Goal: Task Accomplishment & Management: Manage account settings

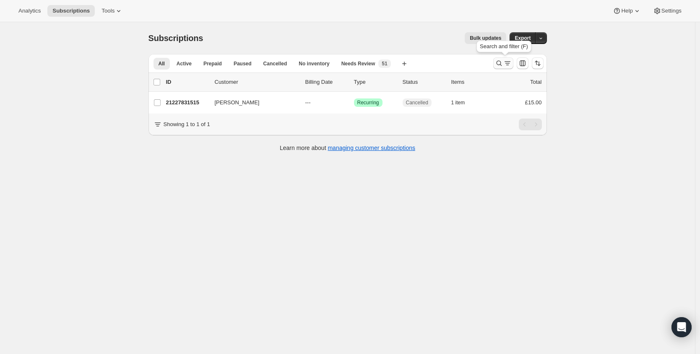
click at [503, 62] on icon "Search and filter results" at bounding box center [499, 63] width 8 height 8
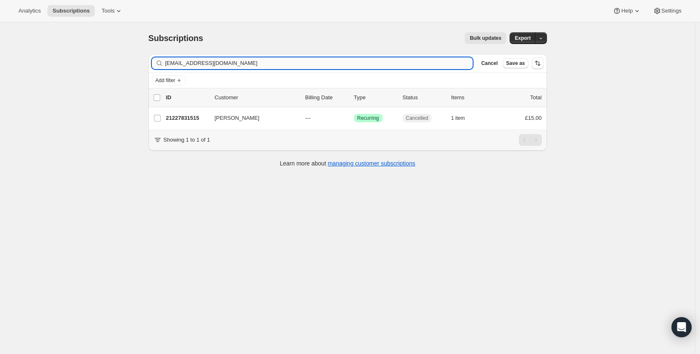
click at [426, 61] on input "[EMAIL_ADDRESS][DOMAIN_NAME]" at bounding box center [319, 63] width 308 height 12
type input "[EMAIL_ADDRESS][DOMAIN_NAME]"
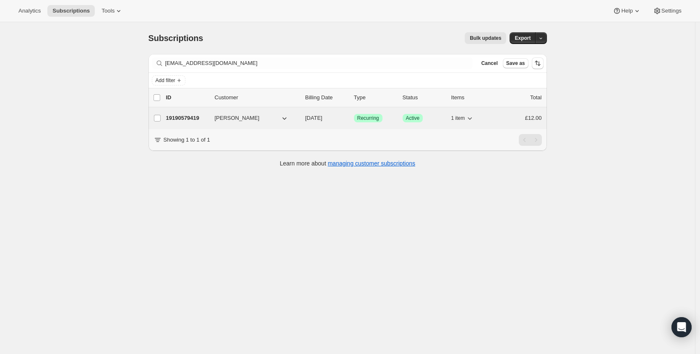
click at [208, 117] on p "19190579419" at bounding box center [187, 118] width 42 height 8
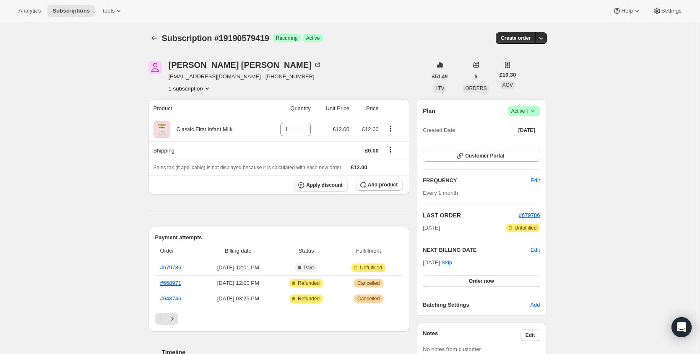
click at [540, 110] on span "Success Active |" at bounding box center [524, 111] width 32 height 10
click at [533, 144] on span "Cancel subscription" at bounding box center [523, 142] width 47 height 6
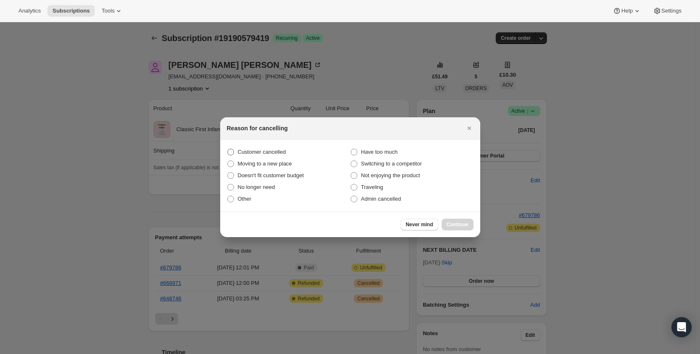
click at [276, 148] on span "Customer cancelled" at bounding box center [262, 152] width 48 height 8
click at [228, 149] on input "Customer cancelled" at bounding box center [227, 149] width 0 height 0
radio input "true"
drag, startPoint x: 454, startPoint y: 221, endPoint x: 459, endPoint y: 223, distance: 6.0
click at [454, 221] on button "Continue" at bounding box center [457, 225] width 32 height 12
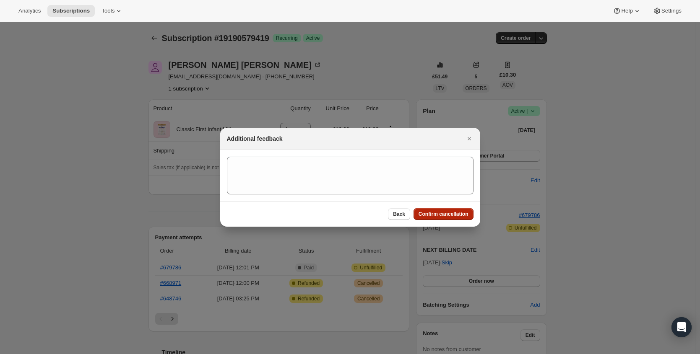
click at [461, 216] on span "Confirm cancellation" at bounding box center [443, 214] width 50 height 7
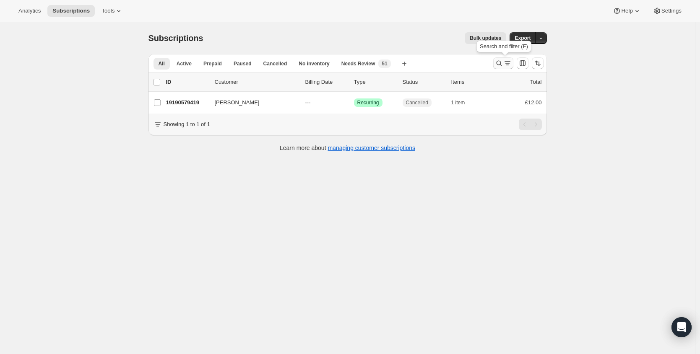
click at [498, 65] on icon "Search and filter results" at bounding box center [499, 63] width 8 height 8
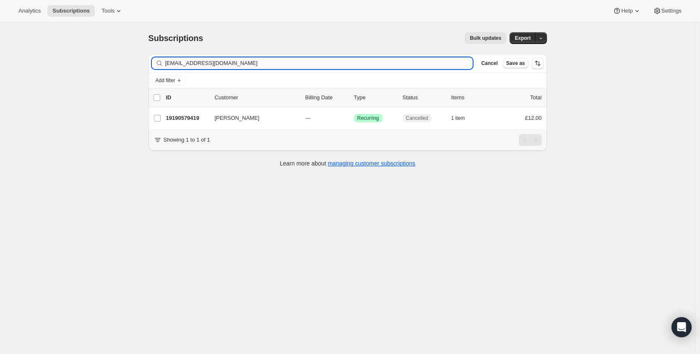
click at [298, 65] on input "[EMAIL_ADDRESS][DOMAIN_NAME]" at bounding box center [319, 63] width 308 height 12
drag, startPoint x: 298, startPoint y: 65, endPoint x: 276, endPoint y: 57, distance: 23.5
click at [298, 65] on input "[EMAIL_ADDRESS][DOMAIN_NAME]" at bounding box center [319, 63] width 308 height 12
type input "[EMAIL_ADDRESS][DOMAIN_NAME]"
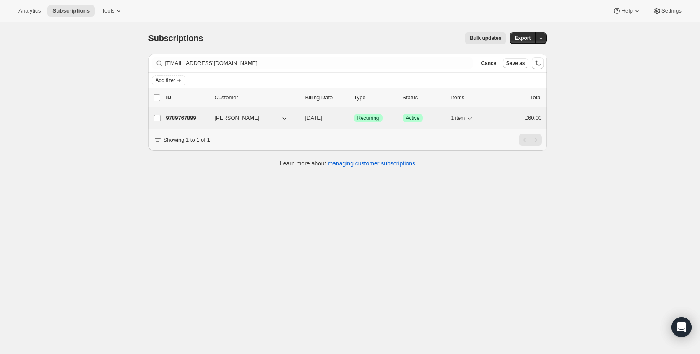
click at [183, 119] on p "9789767899" at bounding box center [187, 118] width 42 height 8
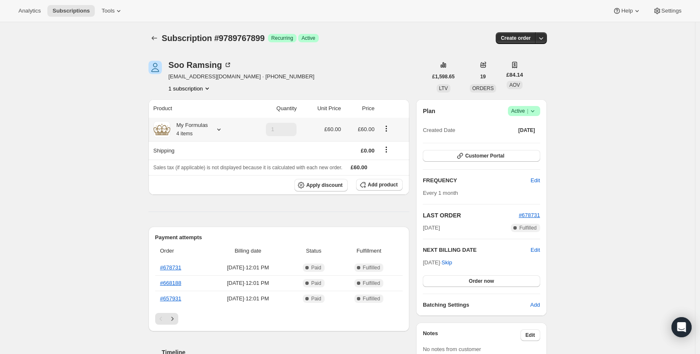
click at [208, 128] on div "My Formulas 4 items" at bounding box center [189, 129] width 38 height 17
click at [384, 129] on button "Product actions" at bounding box center [385, 128] width 13 height 9
click at [389, 127] on icon "Product actions" at bounding box center [386, 129] width 8 height 8
click at [386, 173] on span "Edit box" at bounding box center [387, 173] width 51 height 8
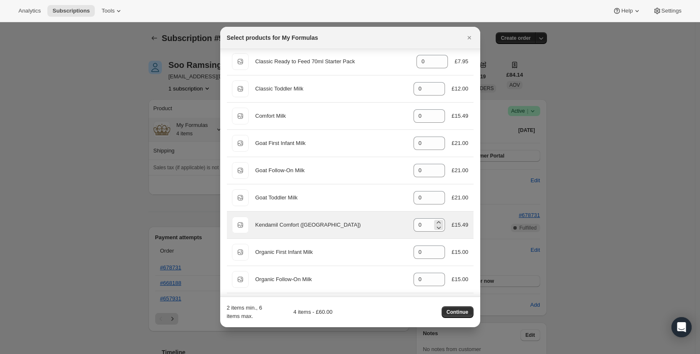
scroll to position [203, 0]
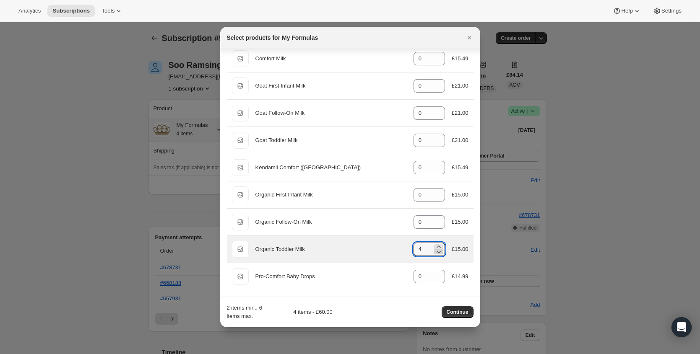
click at [436, 252] on icon ":rq2:" at bounding box center [438, 252] width 4 height 3
type input "0"
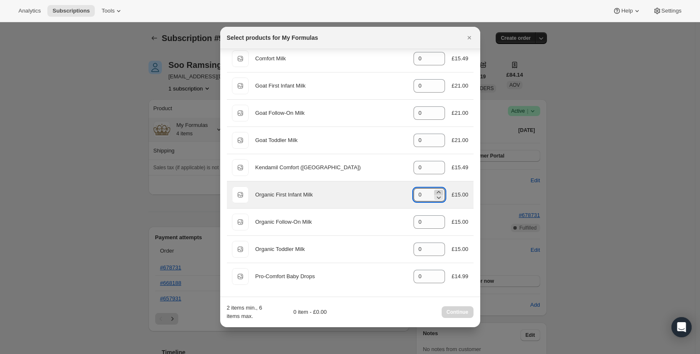
click at [434, 191] on icon ":rq2:" at bounding box center [438, 192] width 8 height 8
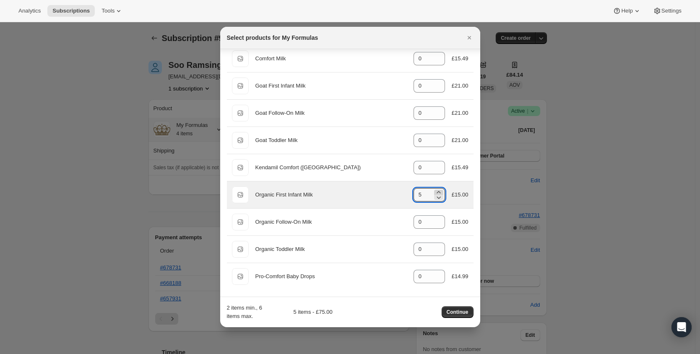
click at [434, 191] on icon ":rq2:" at bounding box center [438, 192] width 8 height 8
type input "6"
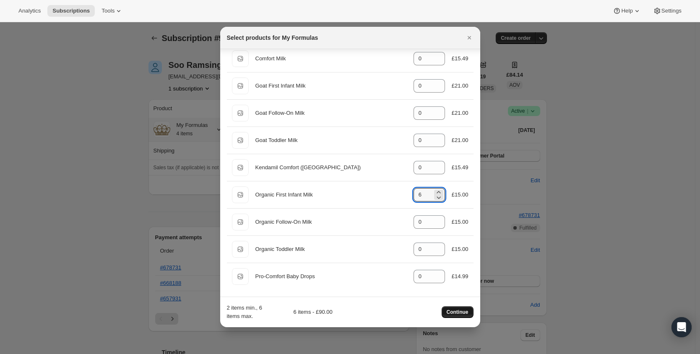
click at [456, 312] on span "Continue" at bounding box center [457, 312] width 22 height 7
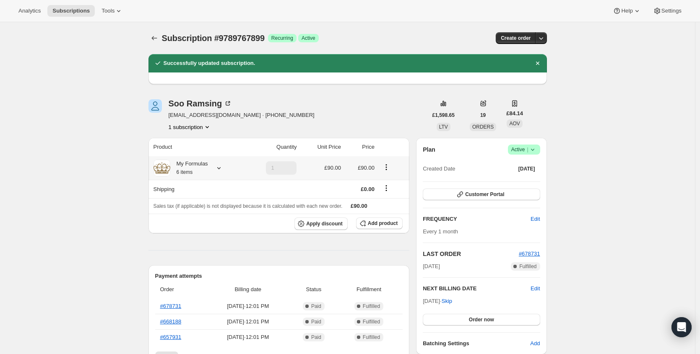
click at [213, 169] on div "My Formulas 6 items" at bounding box center [197, 168] width 88 height 17
click at [220, 166] on icon at bounding box center [219, 168] width 8 height 8
click at [197, 195] on td "Organic First Infant Milk" at bounding box center [181, 198] width 58 height 16
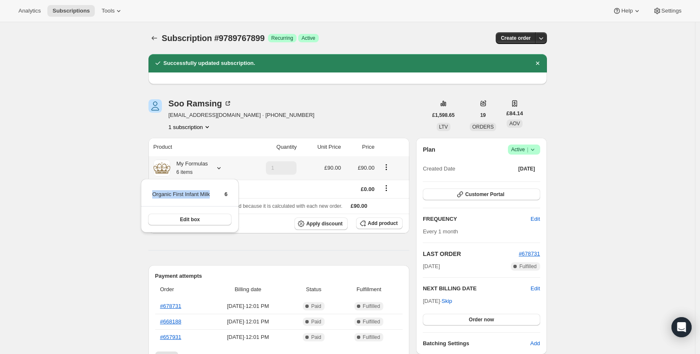
copy td "Organic First Infant Milk"
